Goal: Check status

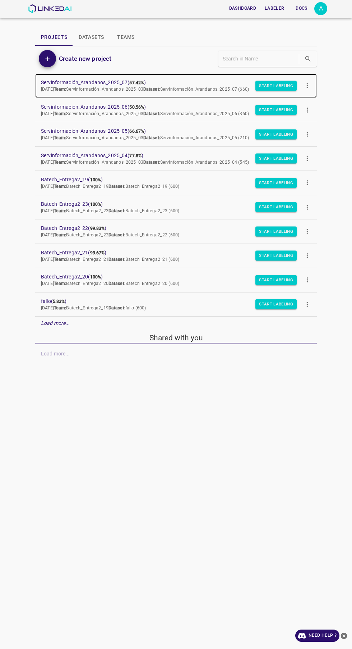
click at [67, 88] on b "Team:" at bounding box center [60, 89] width 13 height 5
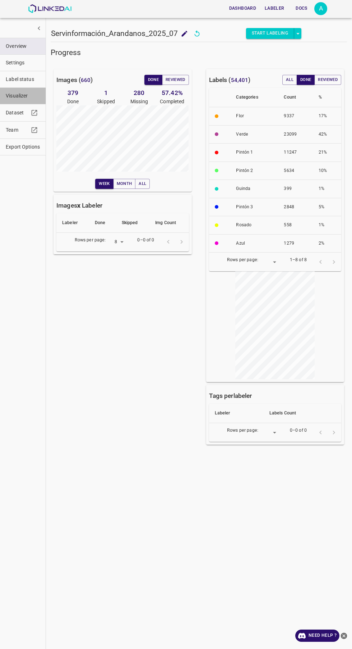
click at [16, 94] on span "Visualizer" at bounding box center [23, 96] width 34 height 8
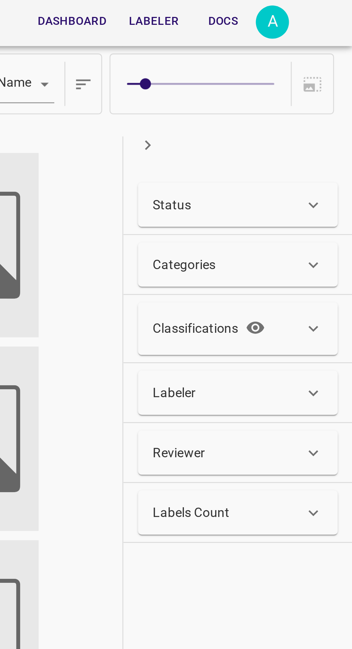
click at [319, 78] on div "Status" at bounding box center [303, 80] width 59 height 8
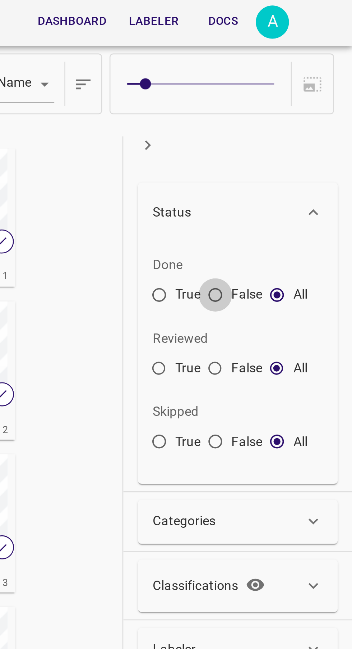
click at [297, 111] on input "False" at bounding box center [298, 116] width 13 height 13
radio input "true"
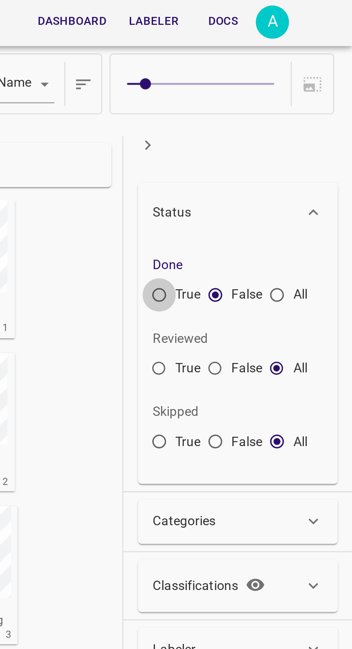
click at [273, 113] on input "True" at bounding box center [276, 116] width 13 height 13
radio input "true"
